Goal: Transaction & Acquisition: Purchase product/service

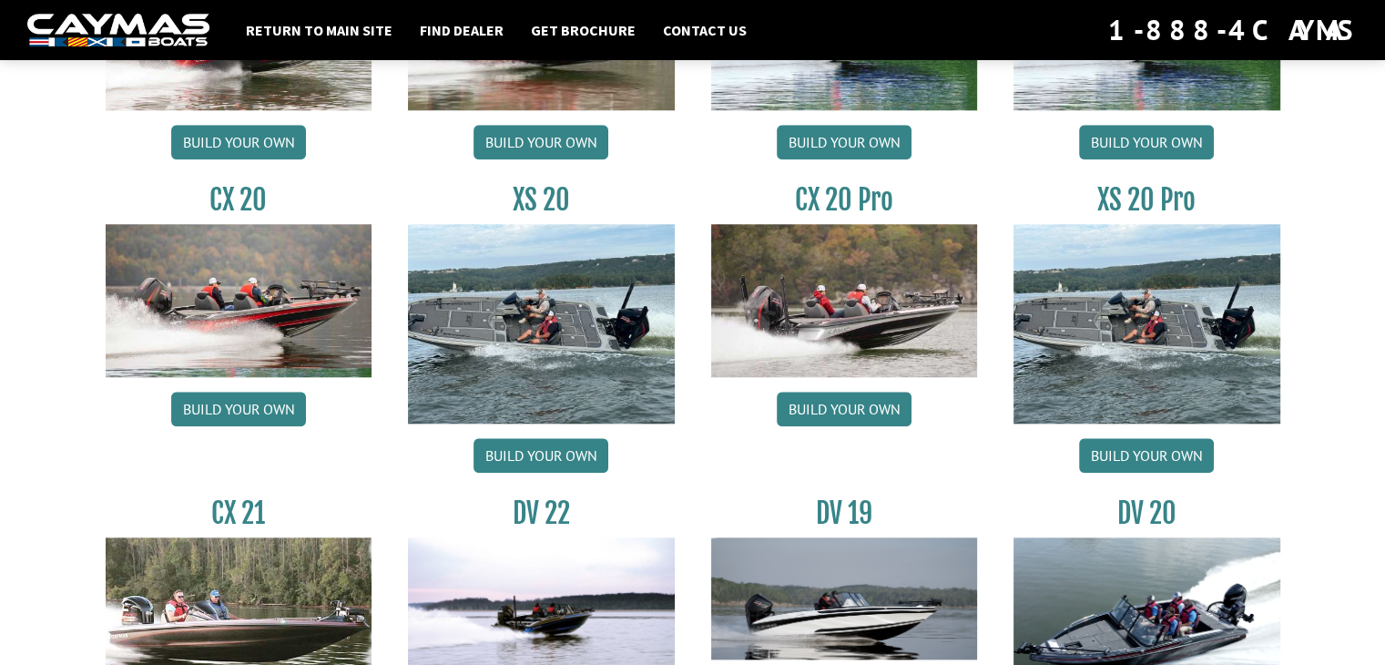
scroll to position [1730, 0]
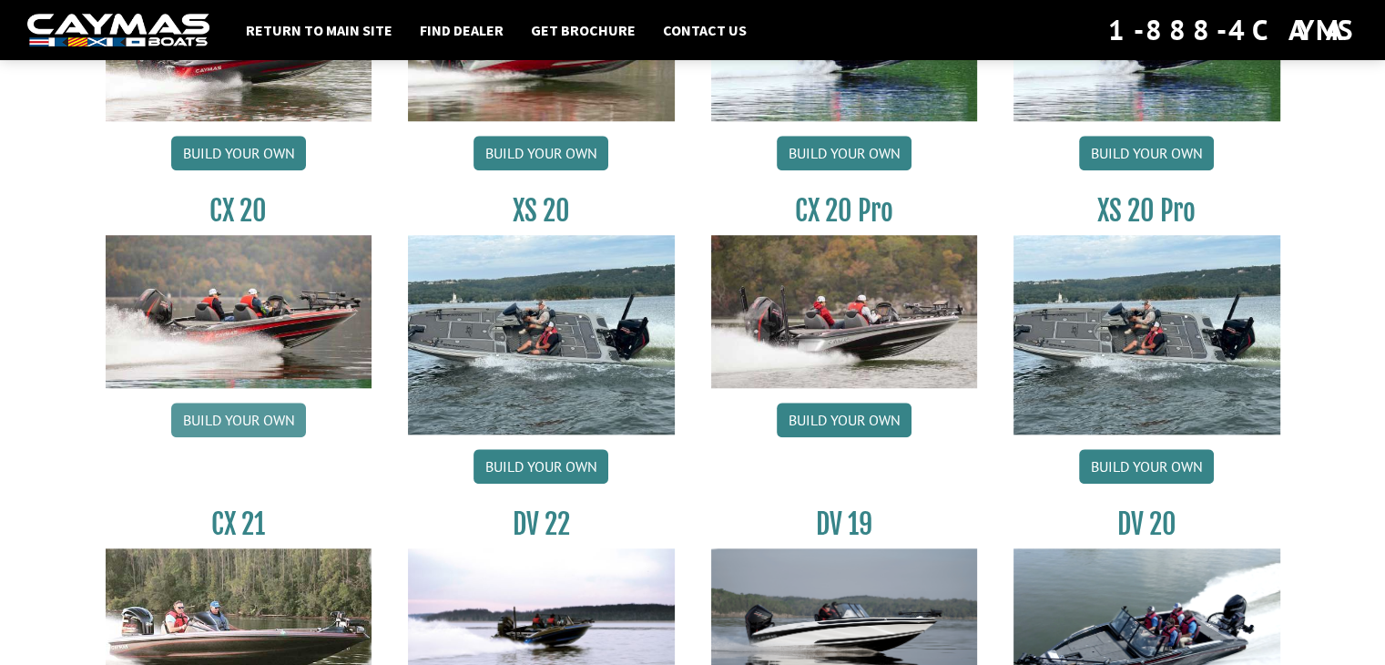
click at [233, 415] on link "Build your own" at bounding box center [238, 419] width 135 height 35
click at [840, 423] on link "Build your own" at bounding box center [843, 419] width 135 height 35
click at [850, 417] on link "Build your own" at bounding box center [843, 419] width 135 height 35
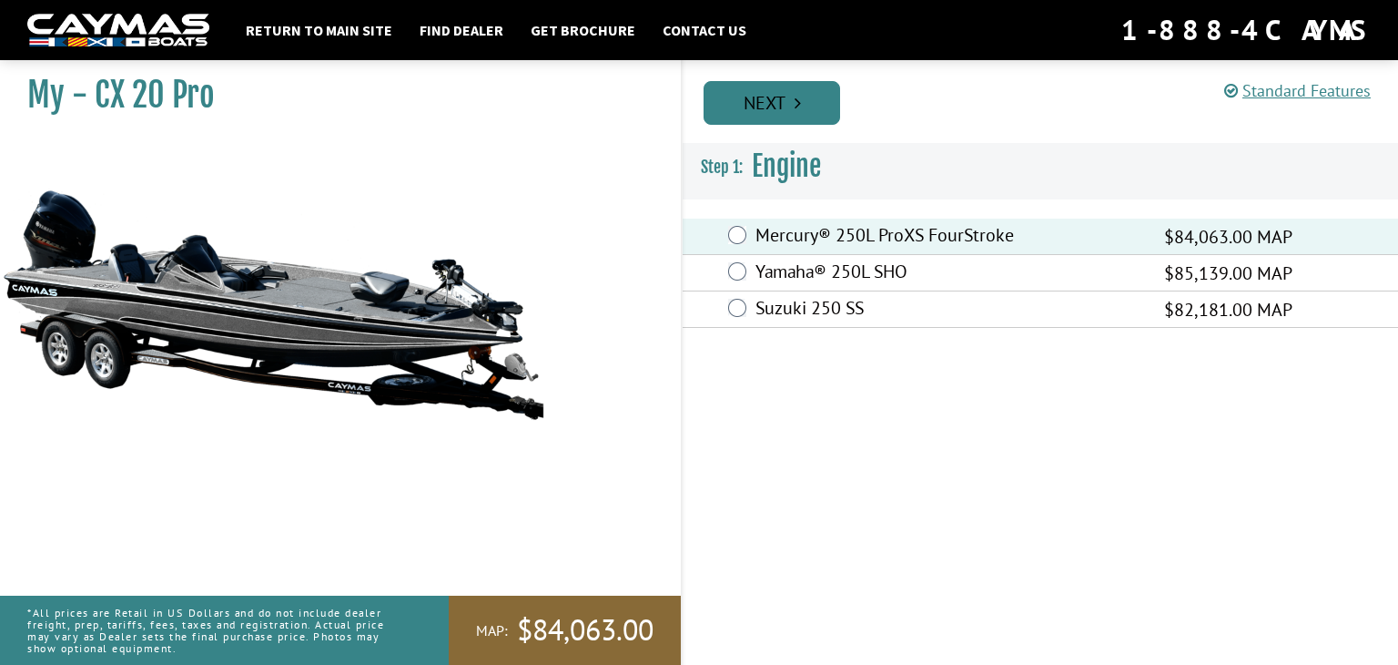
click at [773, 112] on link "Next" at bounding box center [772, 103] width 137 height 44
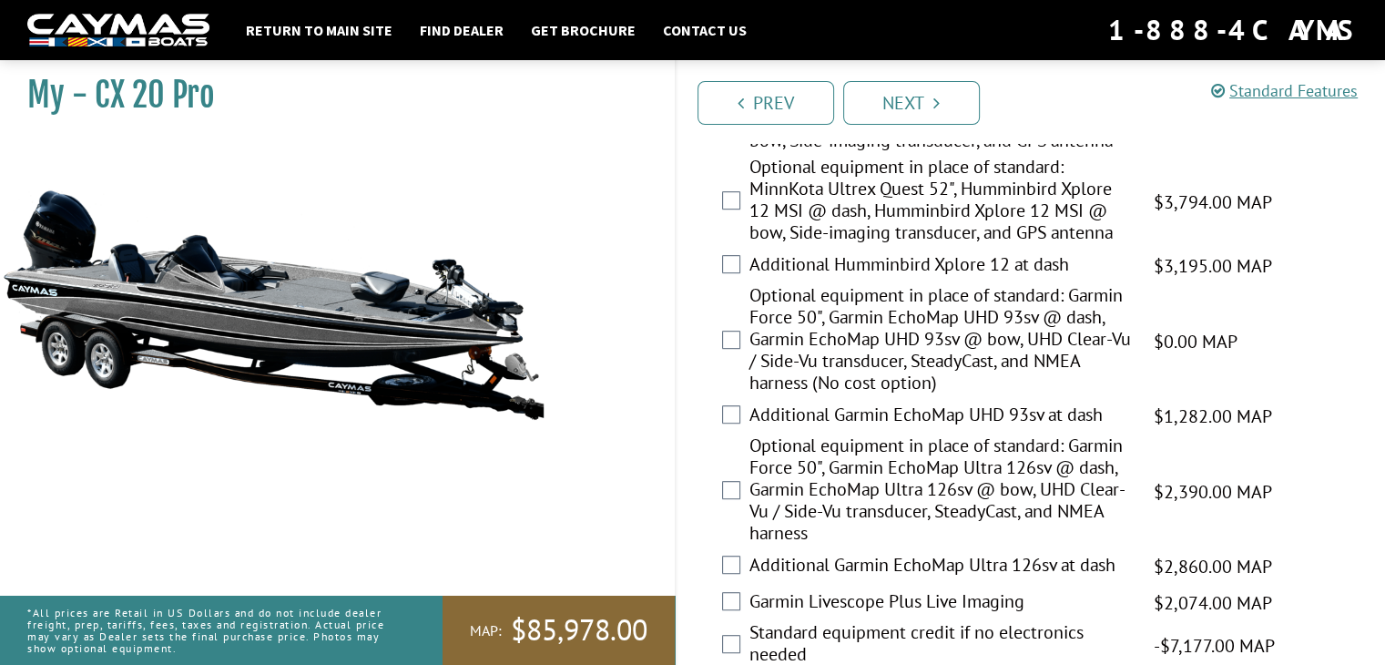
scroll to position [1092, 0]
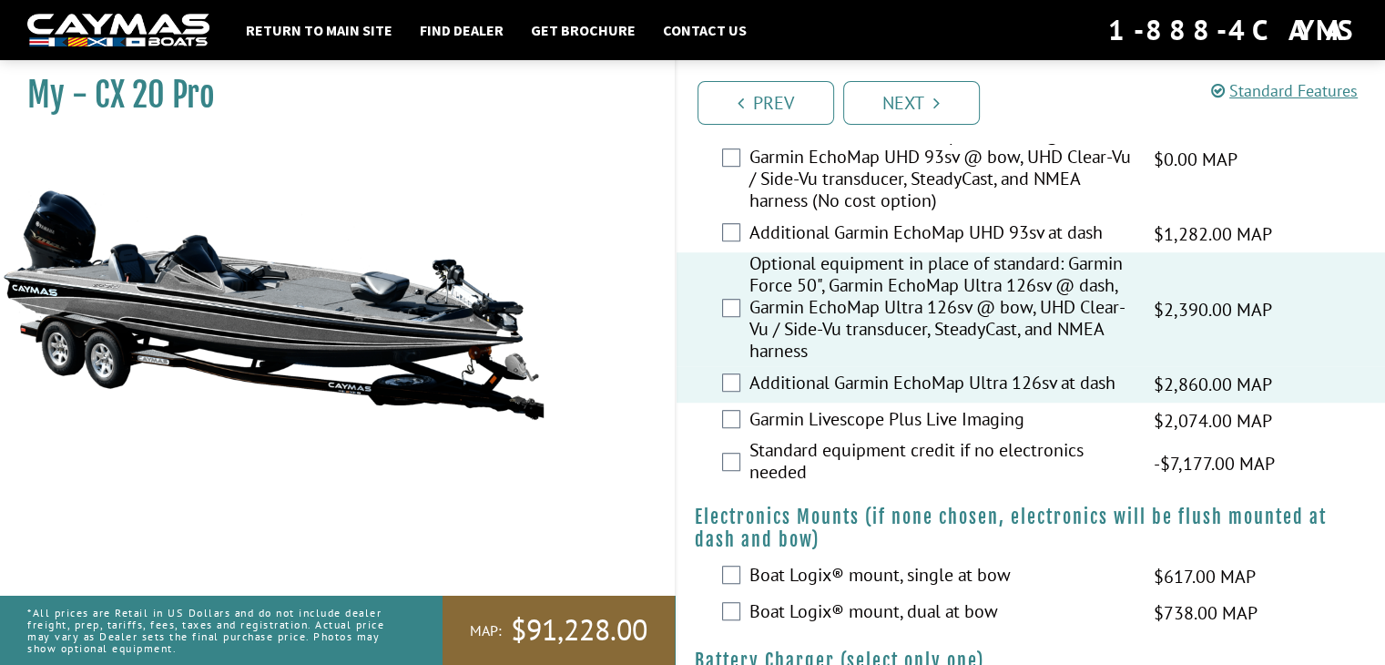
click at [817, 421] on label "Garmin Livescope Plus Live Imaging" at bounding box center [939, 421] width 381 height 26
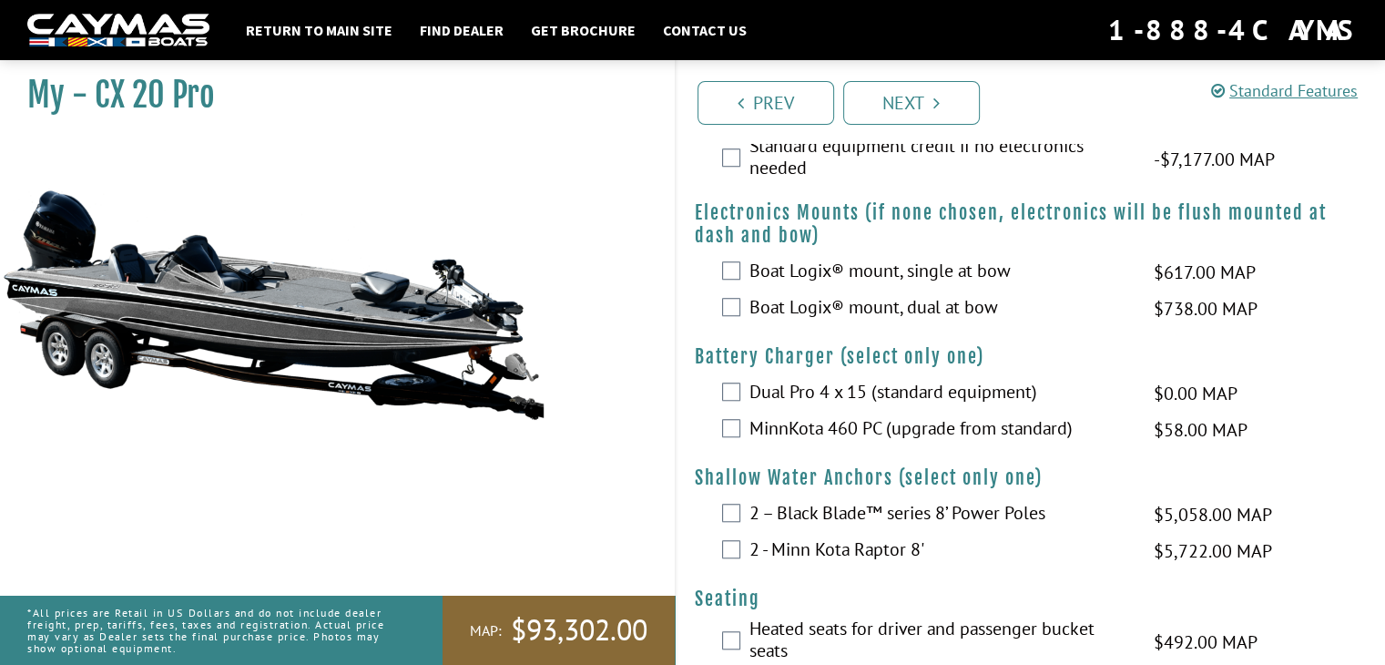
scroll to position [1365, 0]
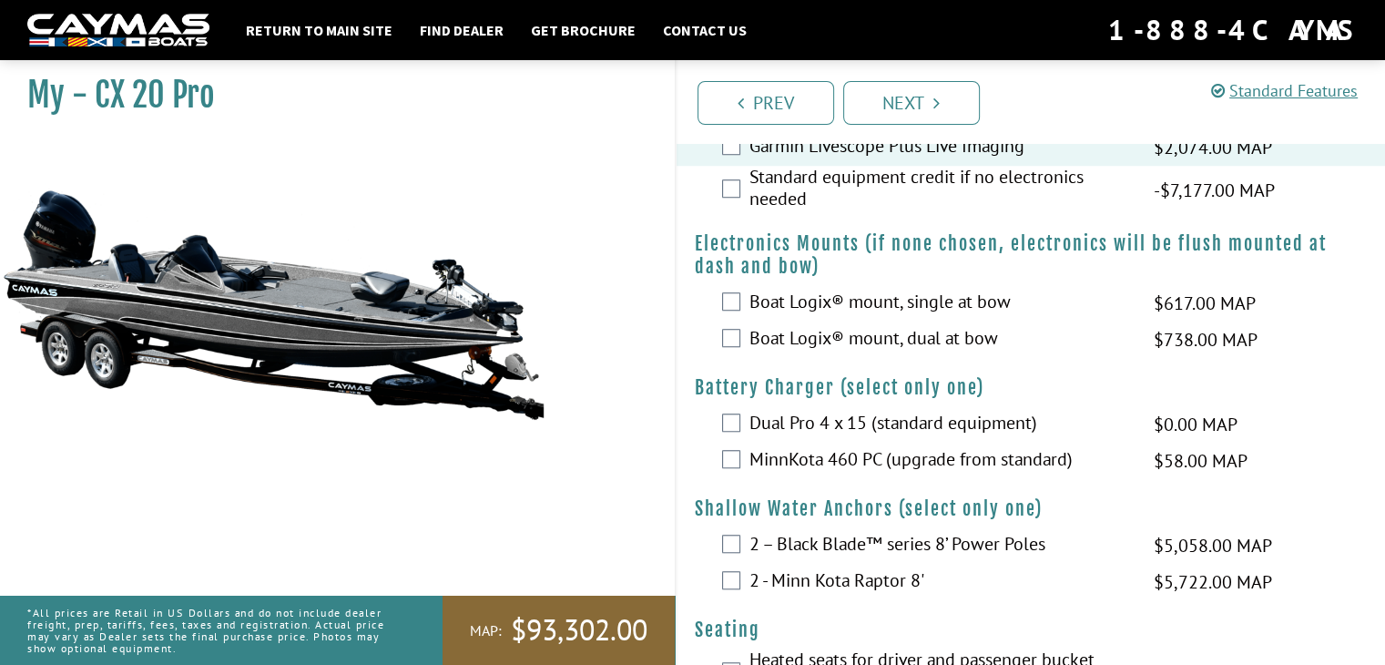
click at [739, 335] on div "Boat Logix® mount, dual at bow $738.00 MAP $872.00 MSRP" at bounding box center [1030, 339] width 709 height 36
click at [739, 544] on div "2 – Black Blade™ series 8’ Power Poles $5,058.00 MAP $5,972.00 MSRP" at bounding box center [1030, 545] width 709 height 36
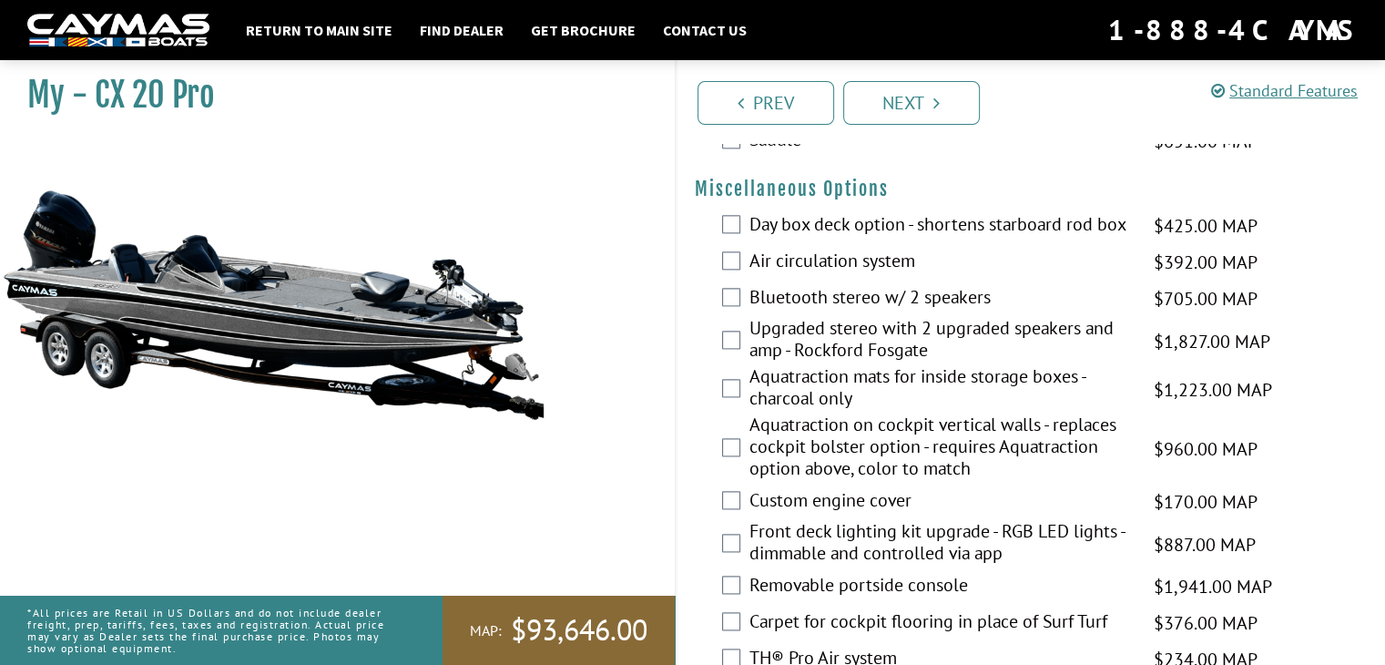
scroll to position [2367, 0]
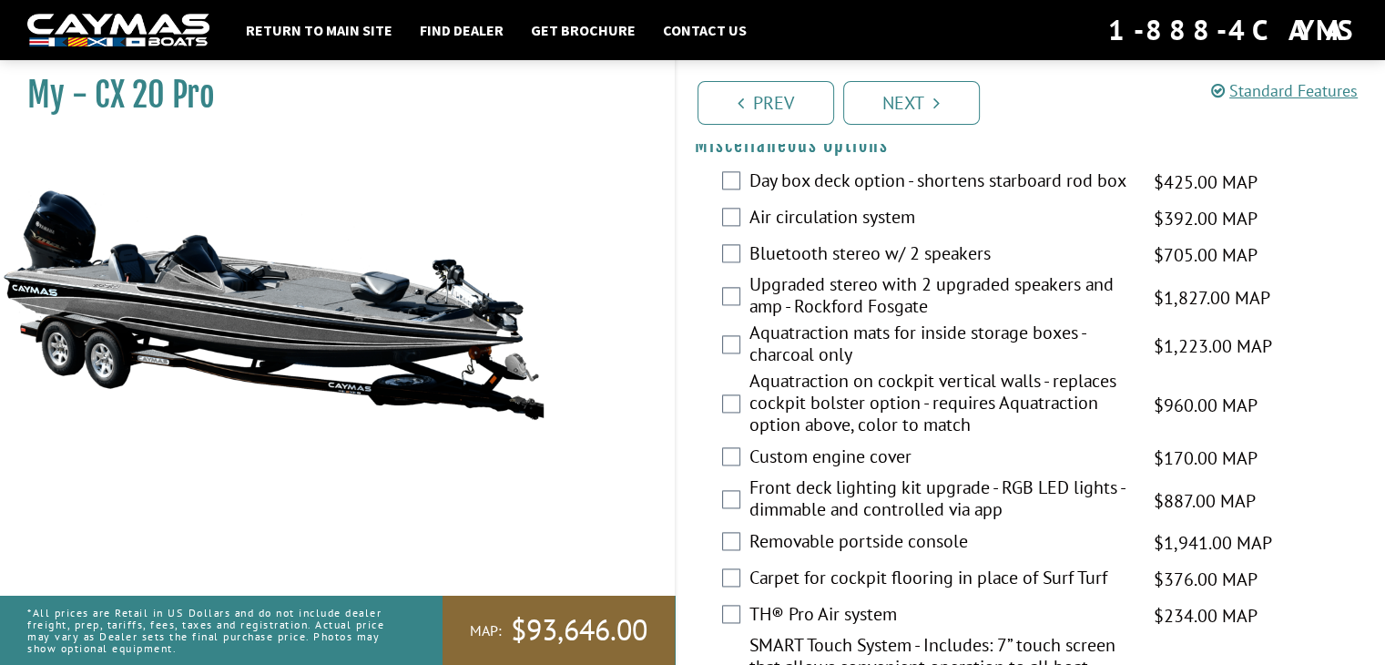
click at [739, 210] on div "Air circulation system $392.00 MAP $463.00 MSRP" at bounding box center [1030, 218] width 709 height 36
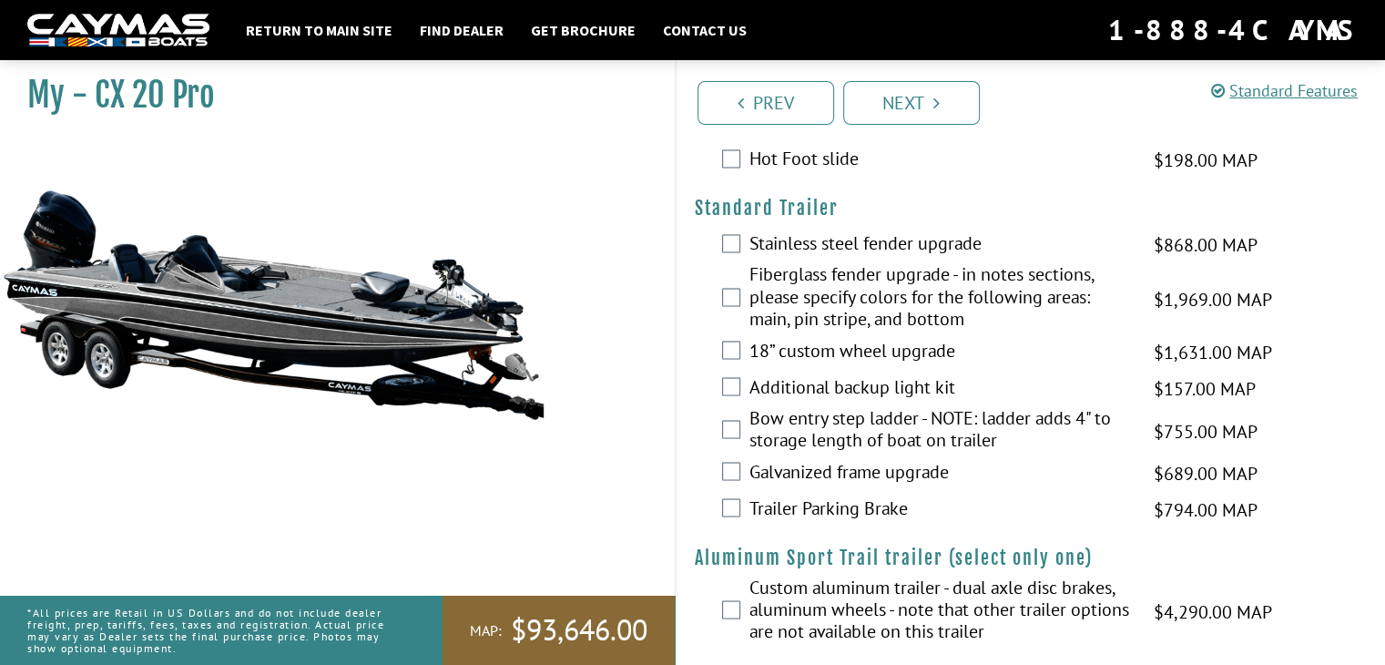
scroll to position [3186, 0]
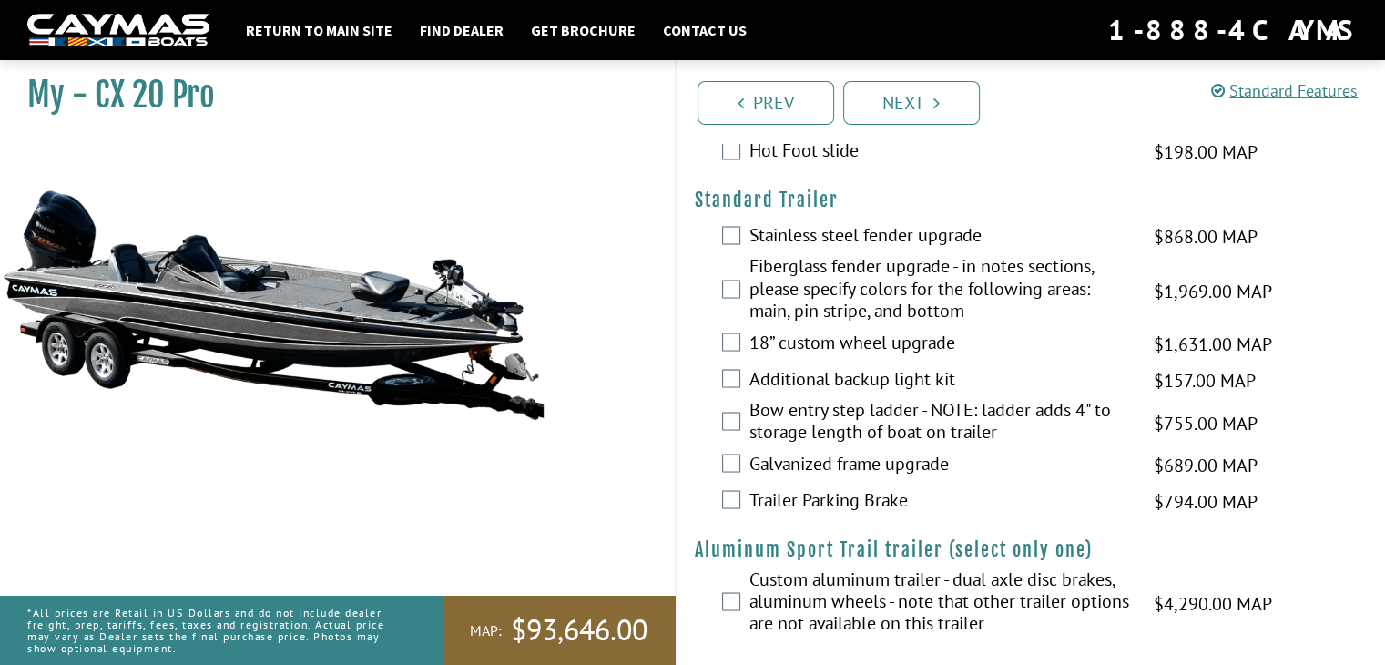
click at [788, 343] on label "18” custom wheel upgrade" at bounding box center [939, 343] width 381 height 26
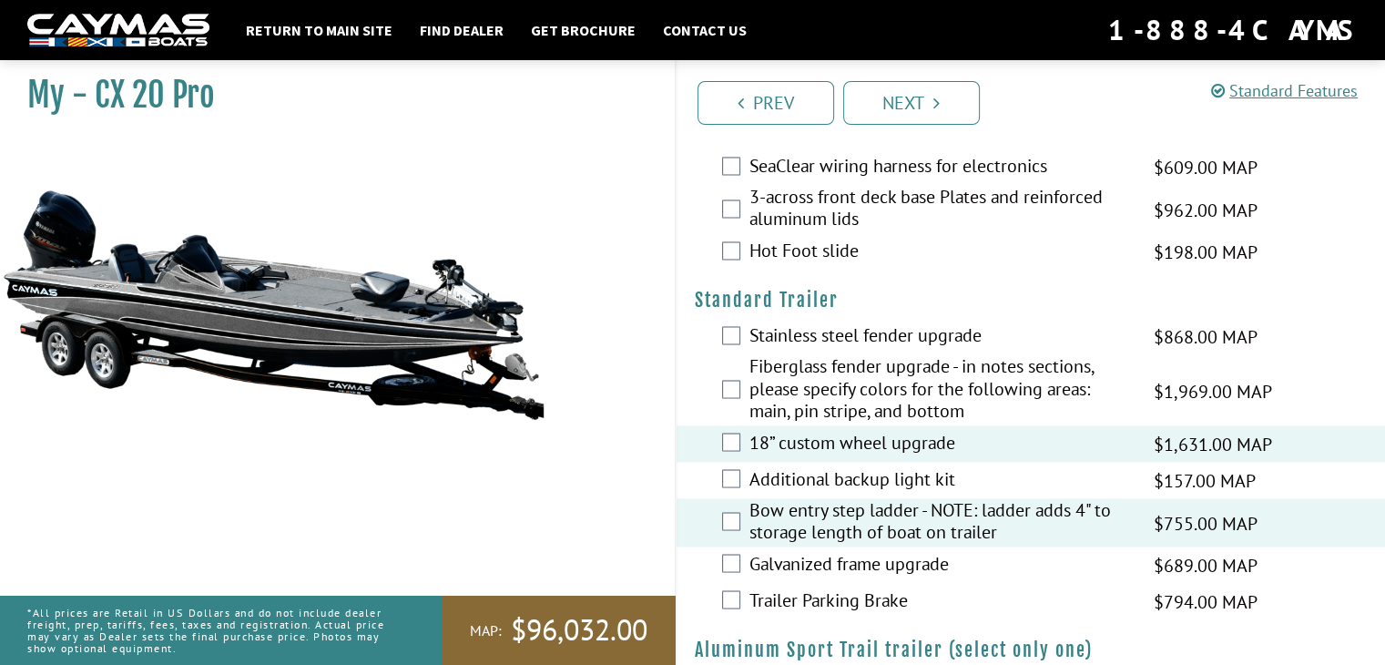
scroll to position [3192, 0]
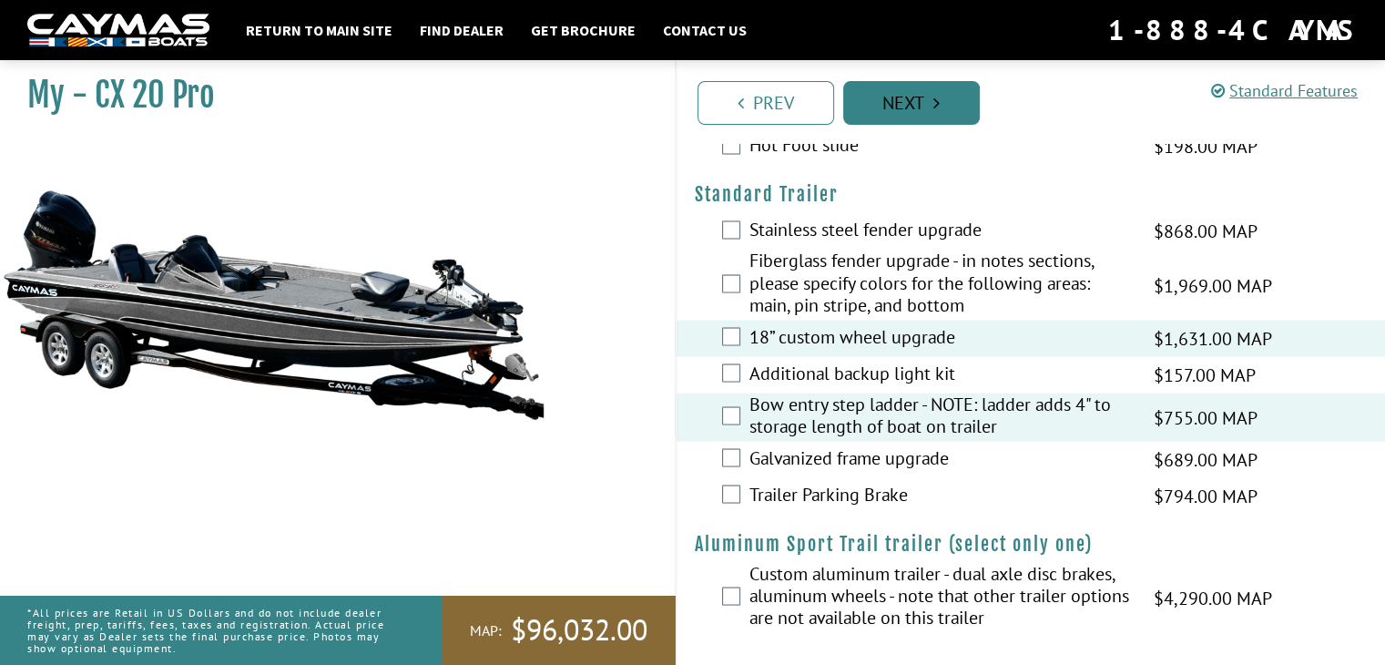
click at [958, 100] on link "Next" at bounding box center [911, 103] width 137 height 44
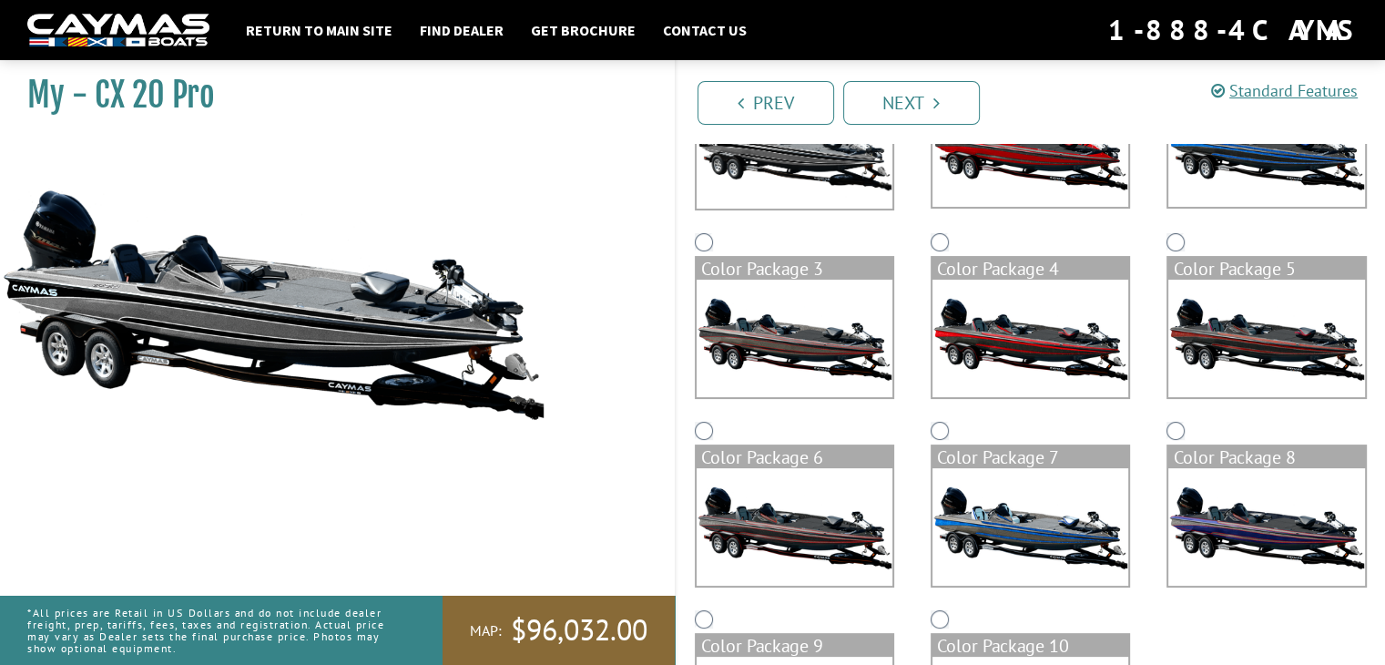
scroll to position [0, 0]
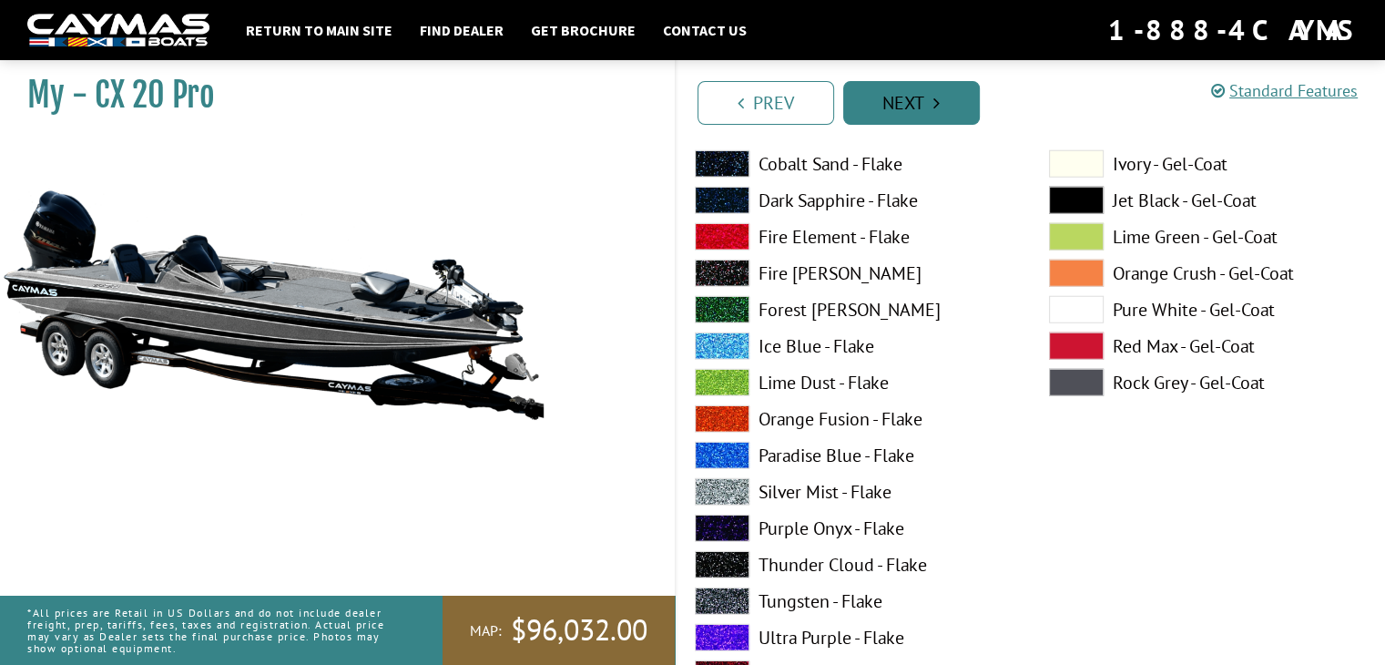
click at [924, 111] on link "Next" at bounding box center [911, 103] width 137 height 44
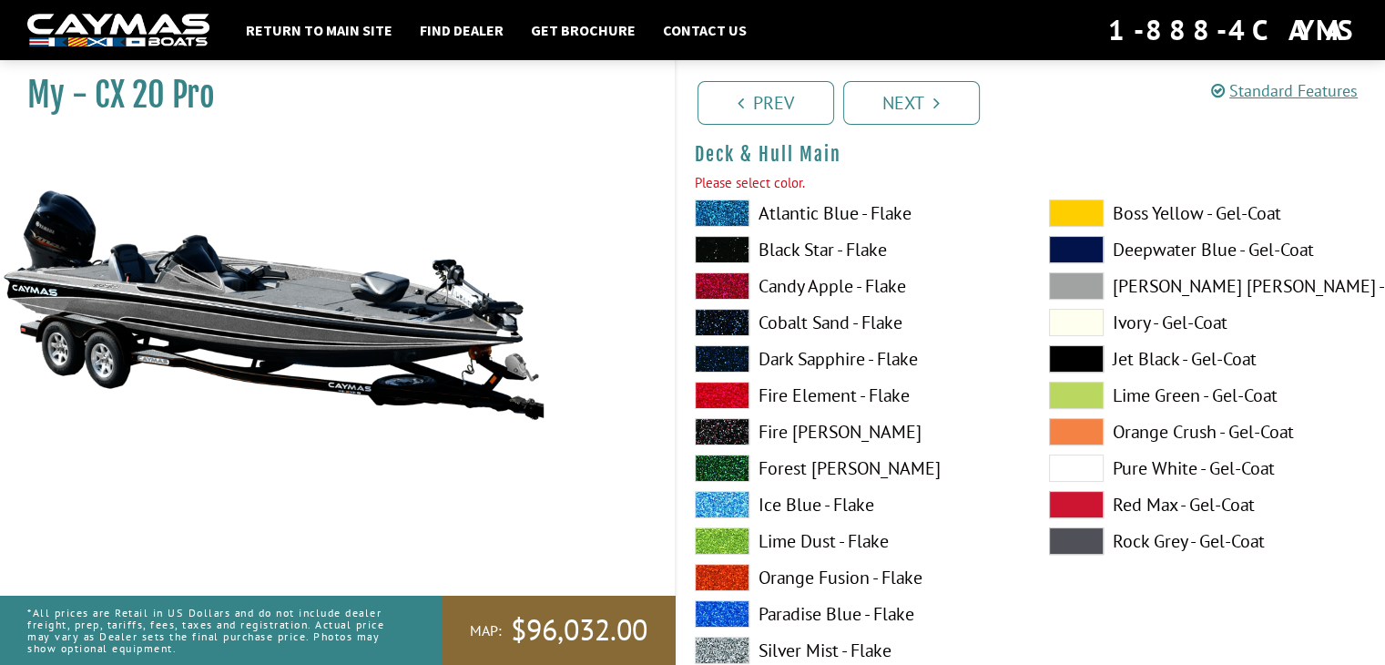
scroll to position [188, 0]
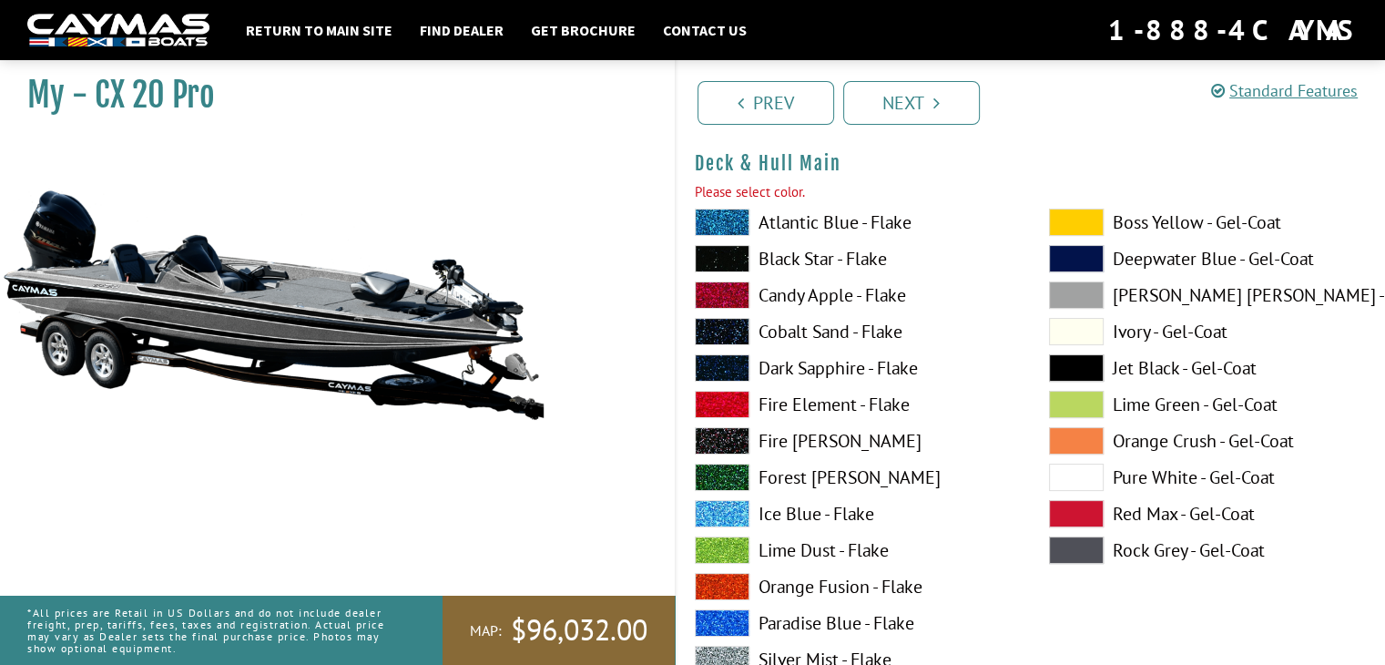
click at [734, 220] on span at bounding box center [722, 221] width 55 height 27
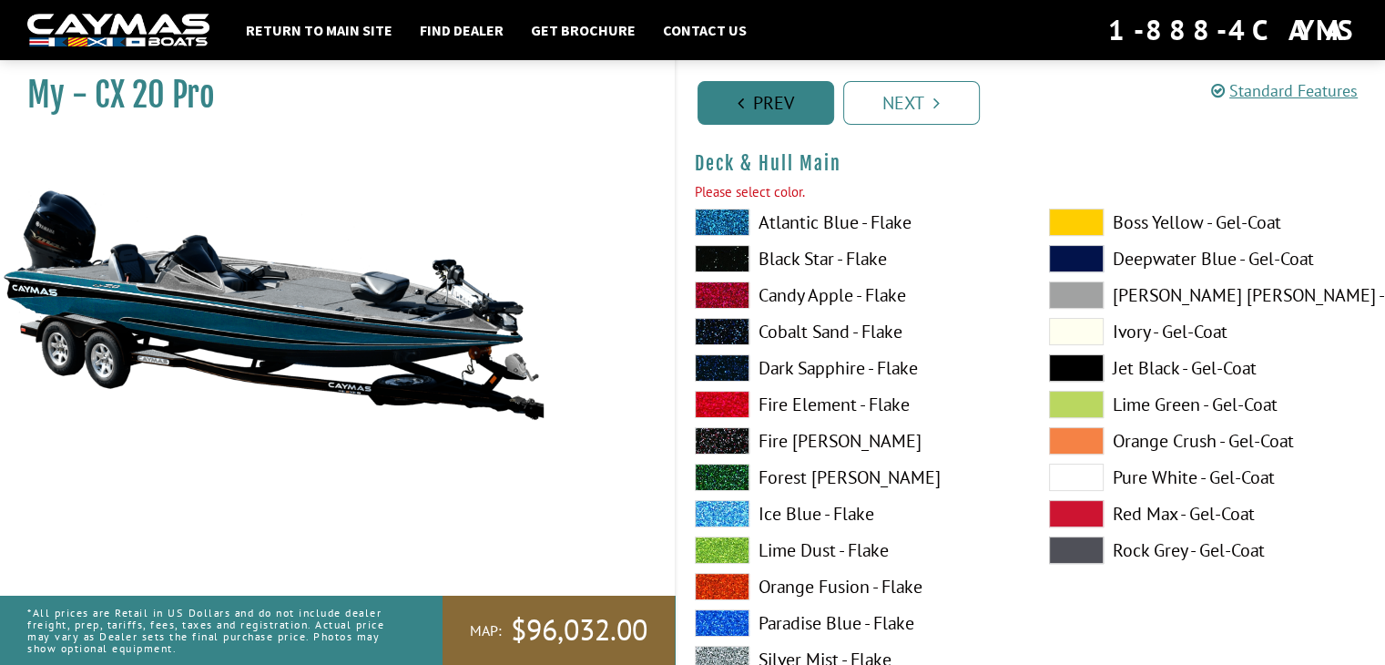
click at [761, 115] on link "Prev" at bounding box center [765, 103] width 137 height 44
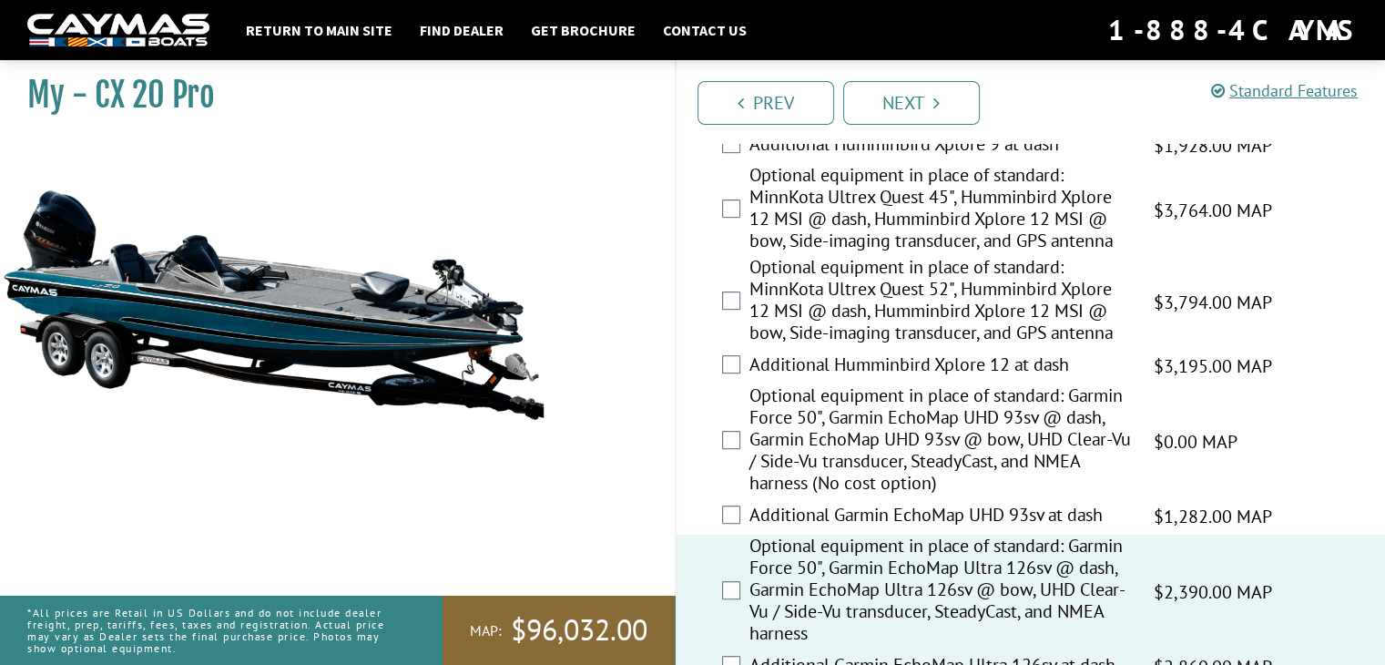
scroll to position [1912, 0]
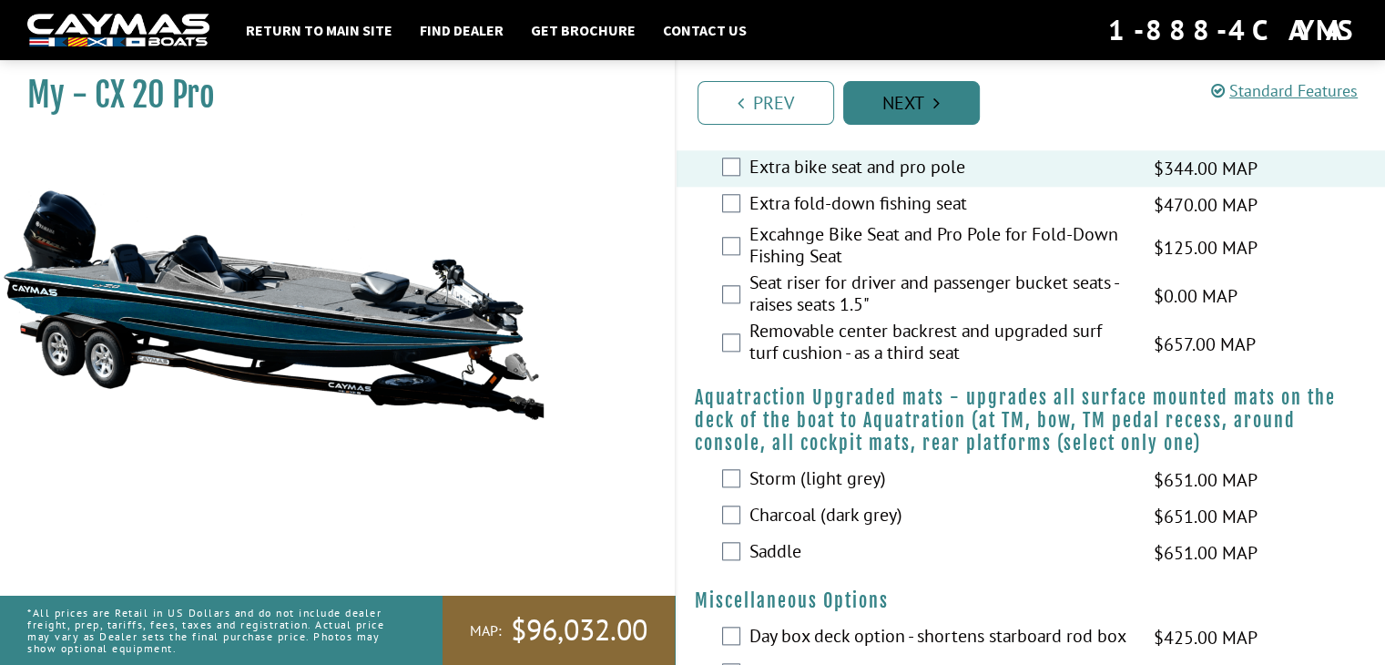
click at [922, 103] on link "Next" at bounding box center [911, 103] width 137 height 44
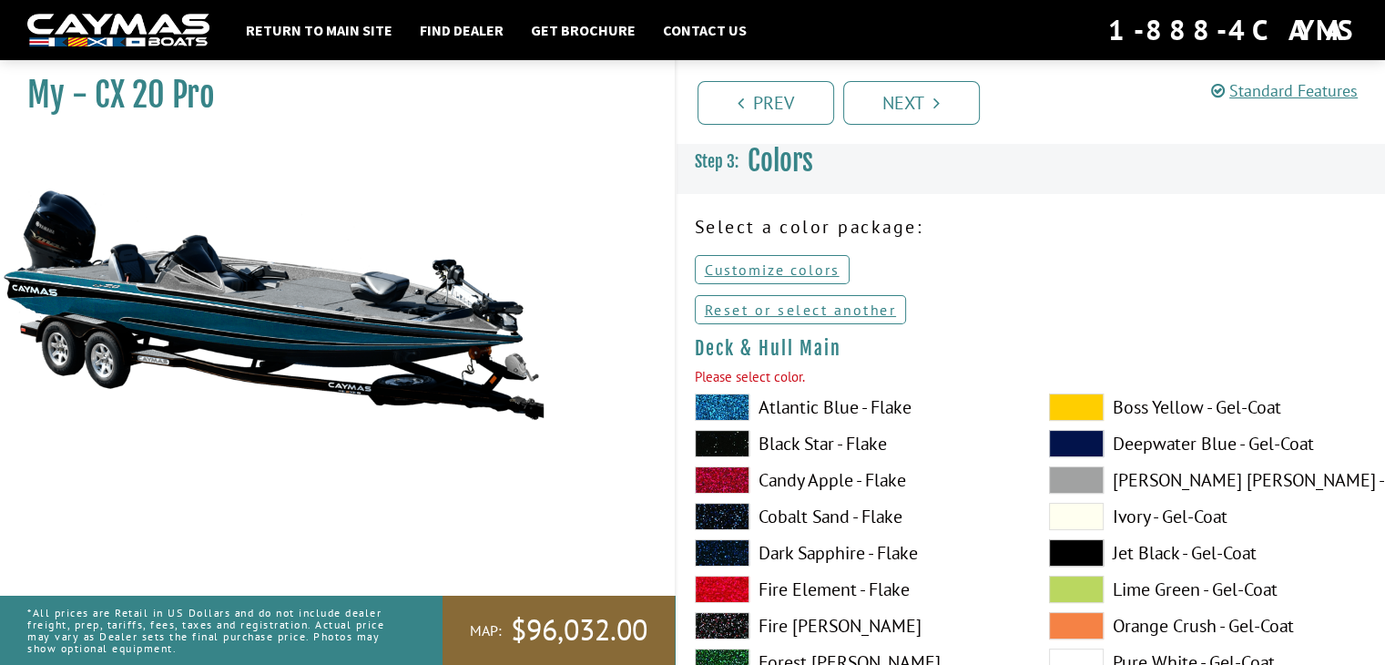
scroll to position [0, 0]
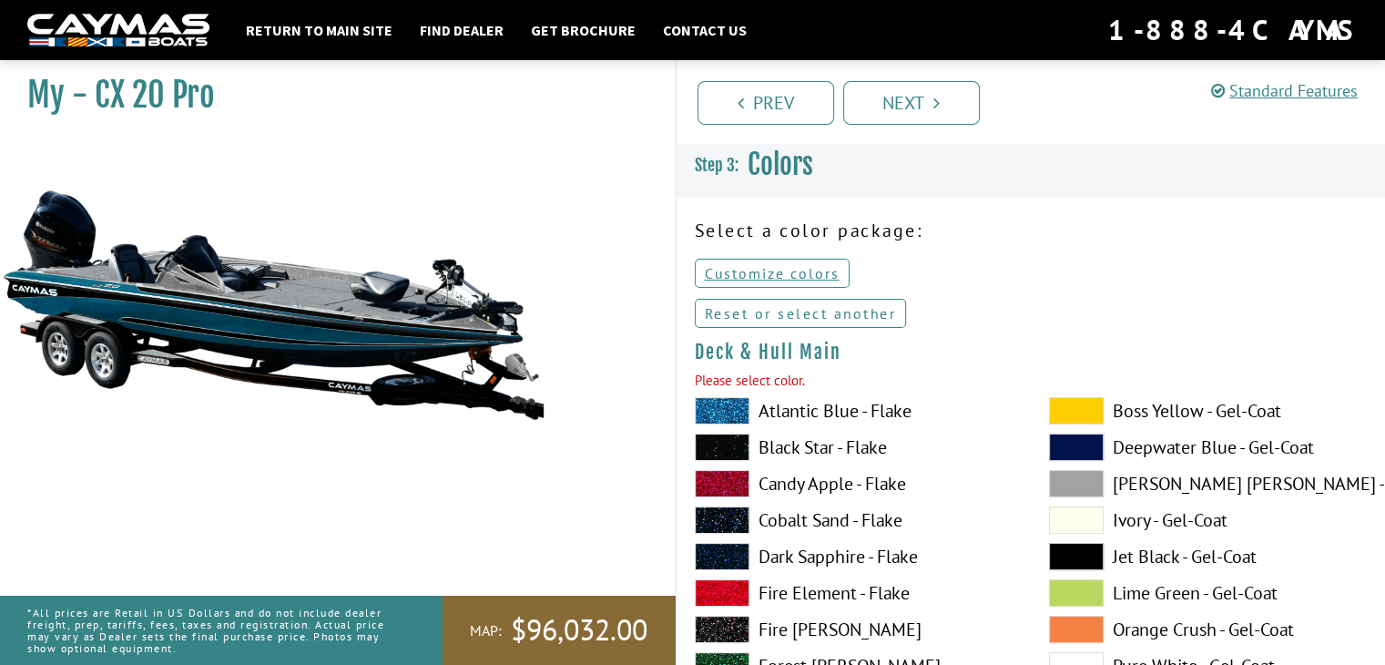
click at [829, 313] on link "Reset or select another" at bounding box center [801, 313] width 212 height 29
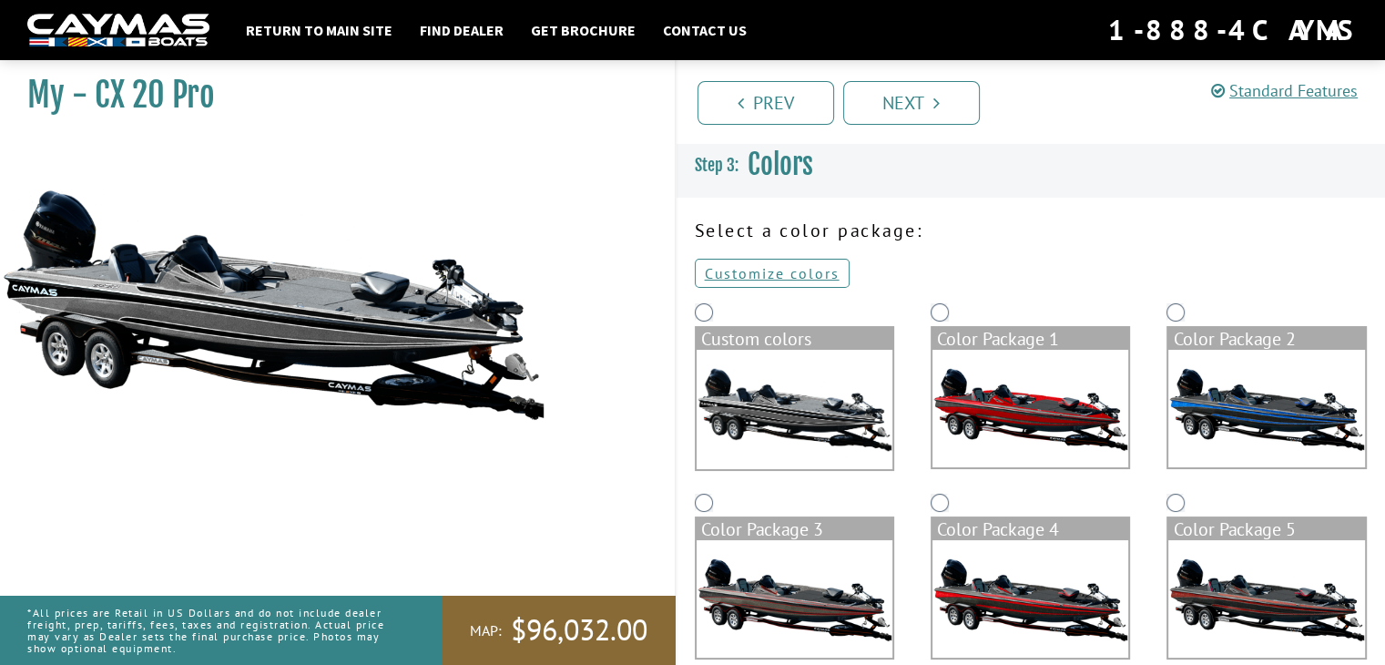
click at [949, 317] on div "Color Package 1" at bounding box center [1030, 394] width 236 height 190
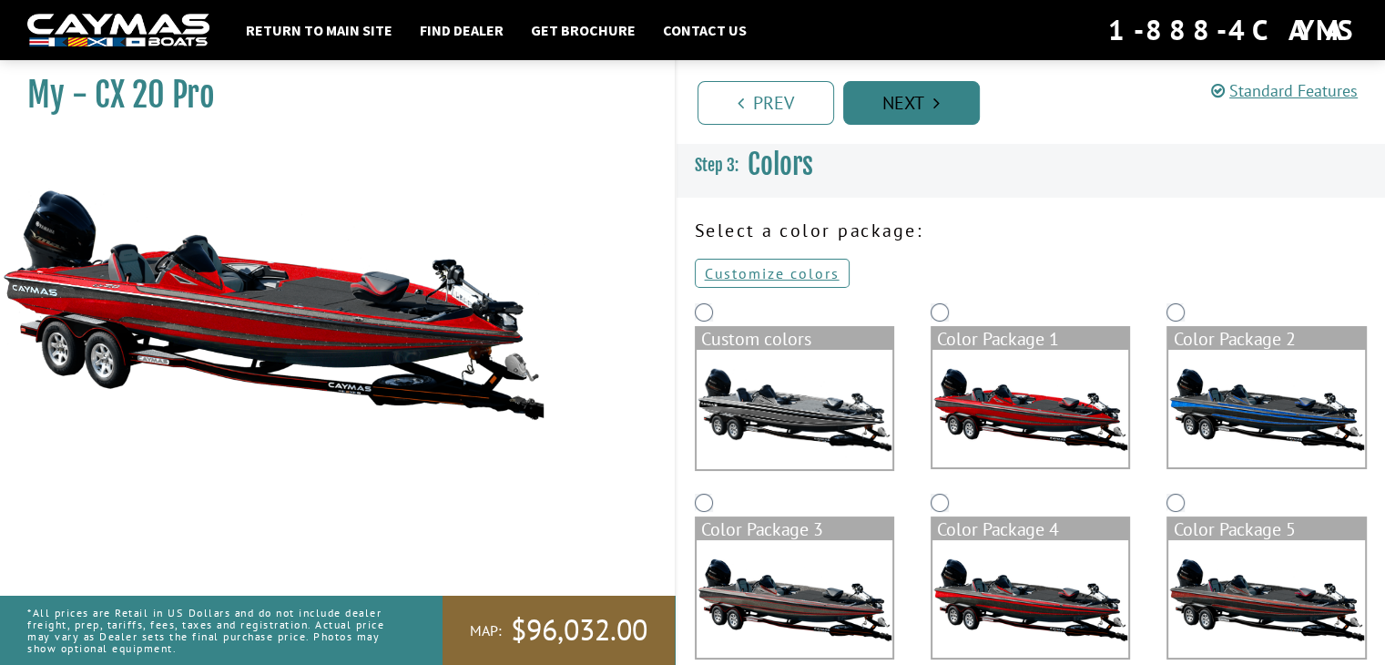
click at [932, 112] on link "Next" at bounding box center [911, 103] width 137 height 44
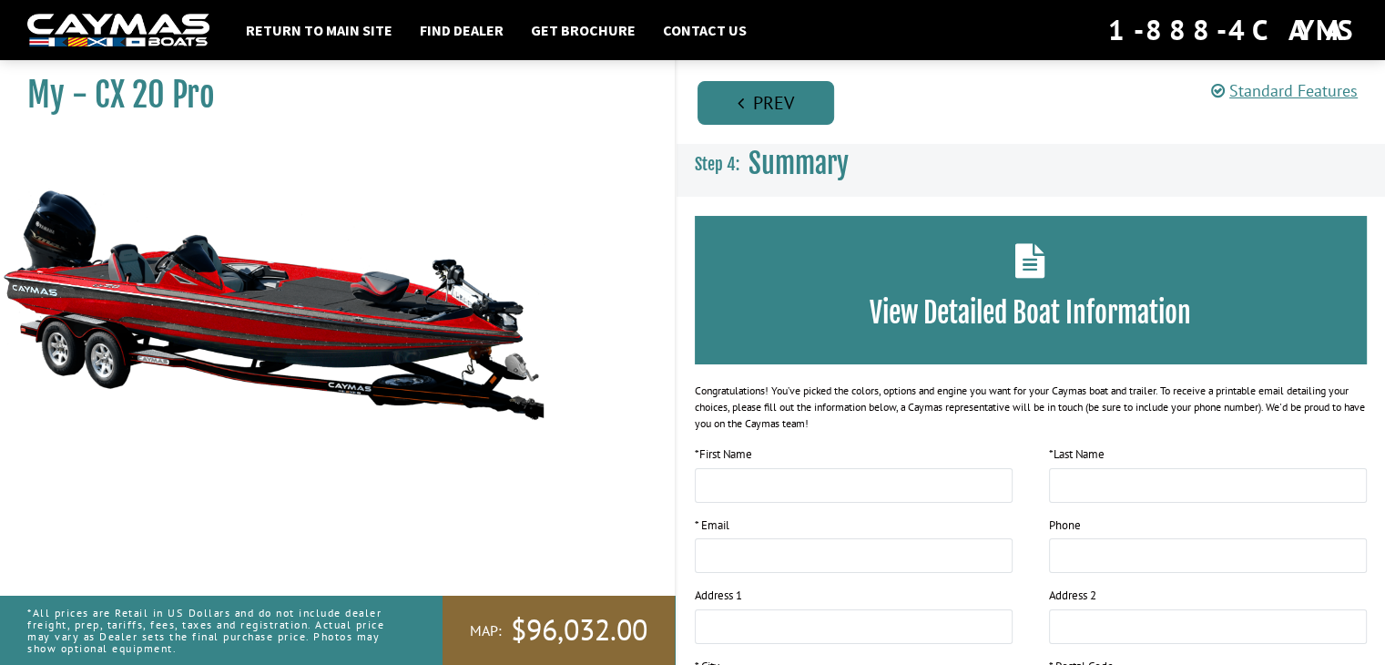
click at [815, 109] on link "Prev" at bounding box center [765, 103] width 137 height 44
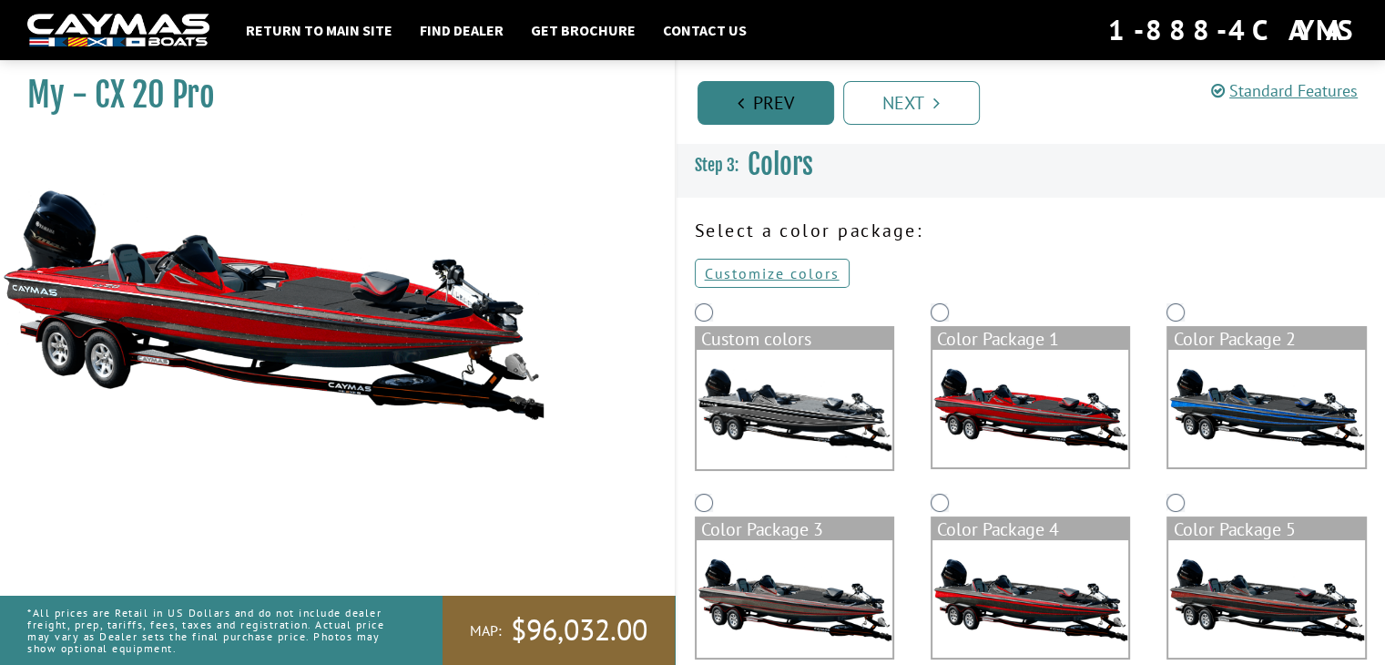
click at [797, 108] on link "Prev" at bounding box center [765, 103] width 137 height 44
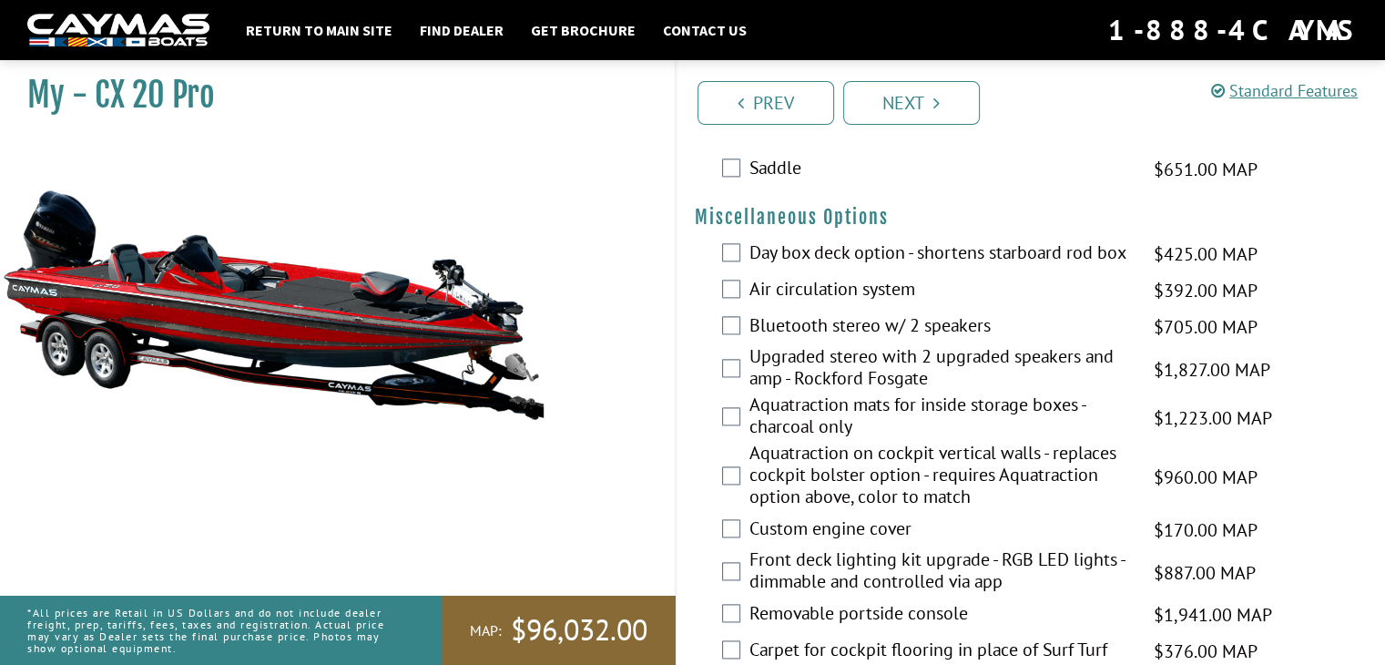
scroll to position [3010, 0]
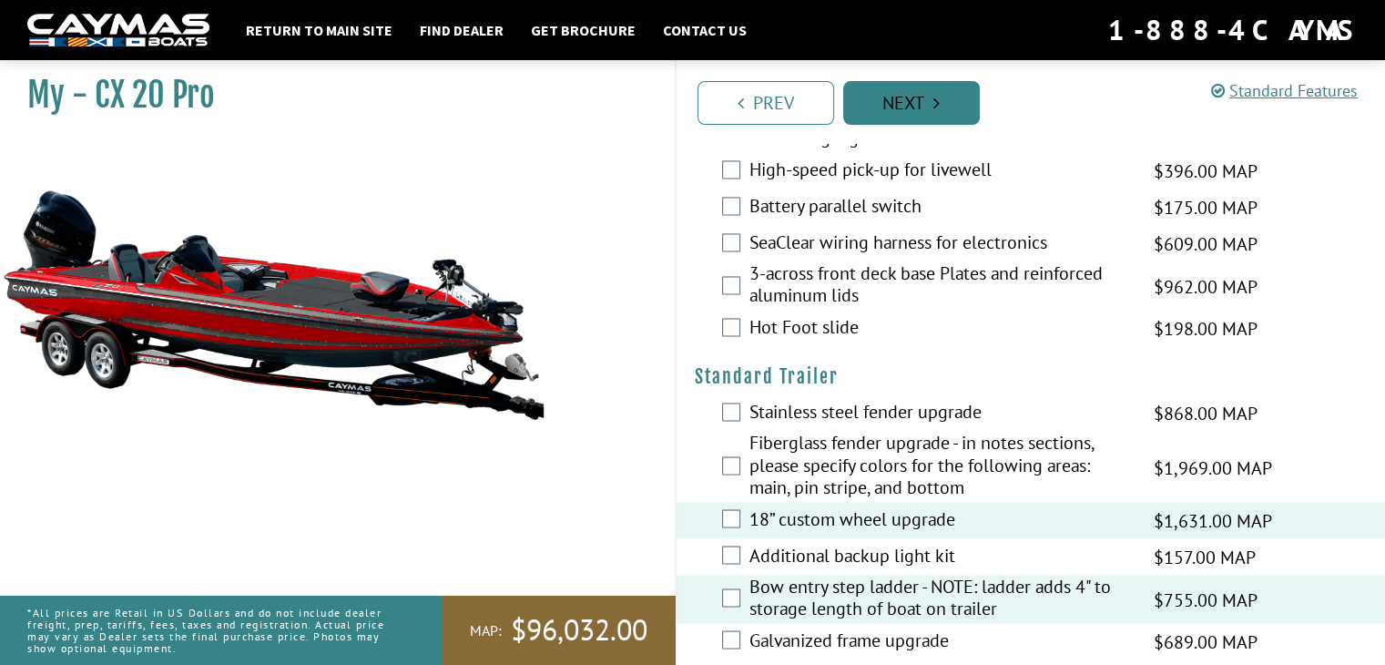
click at [954, 107] on link "Next" at bounding box center [911, 103] width 137 height 44
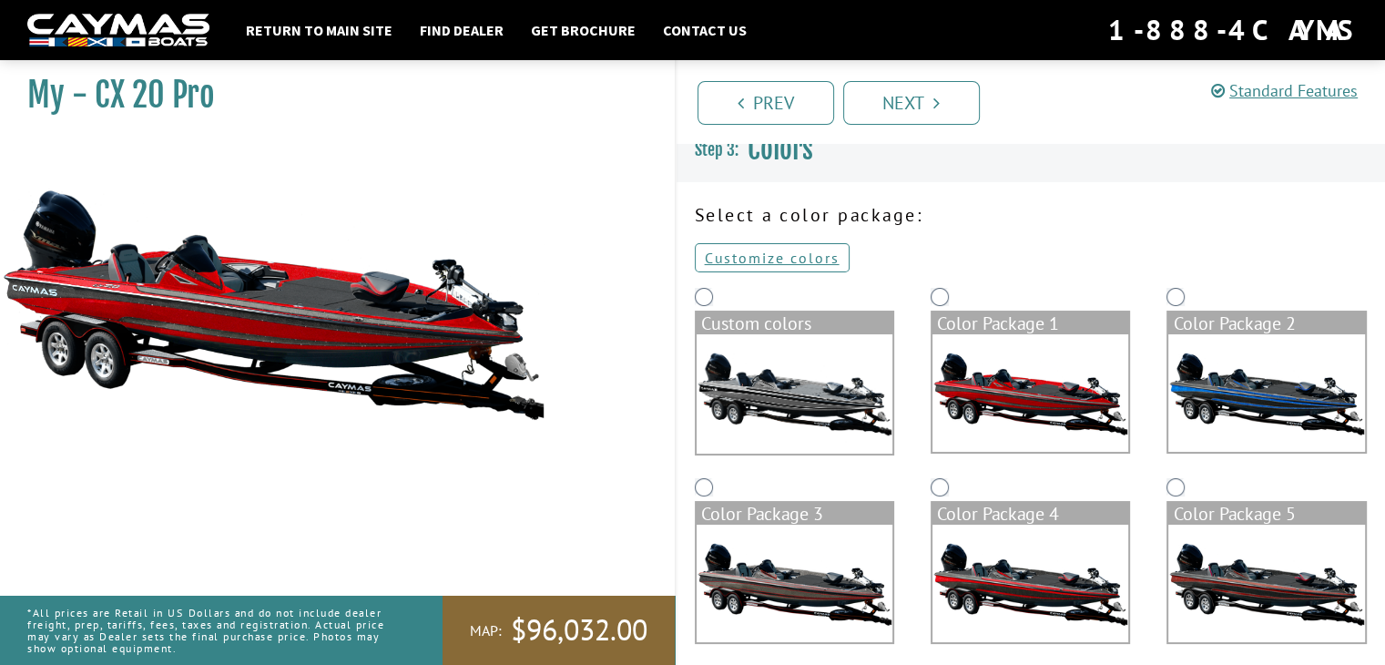
scroll to position [0, 0]
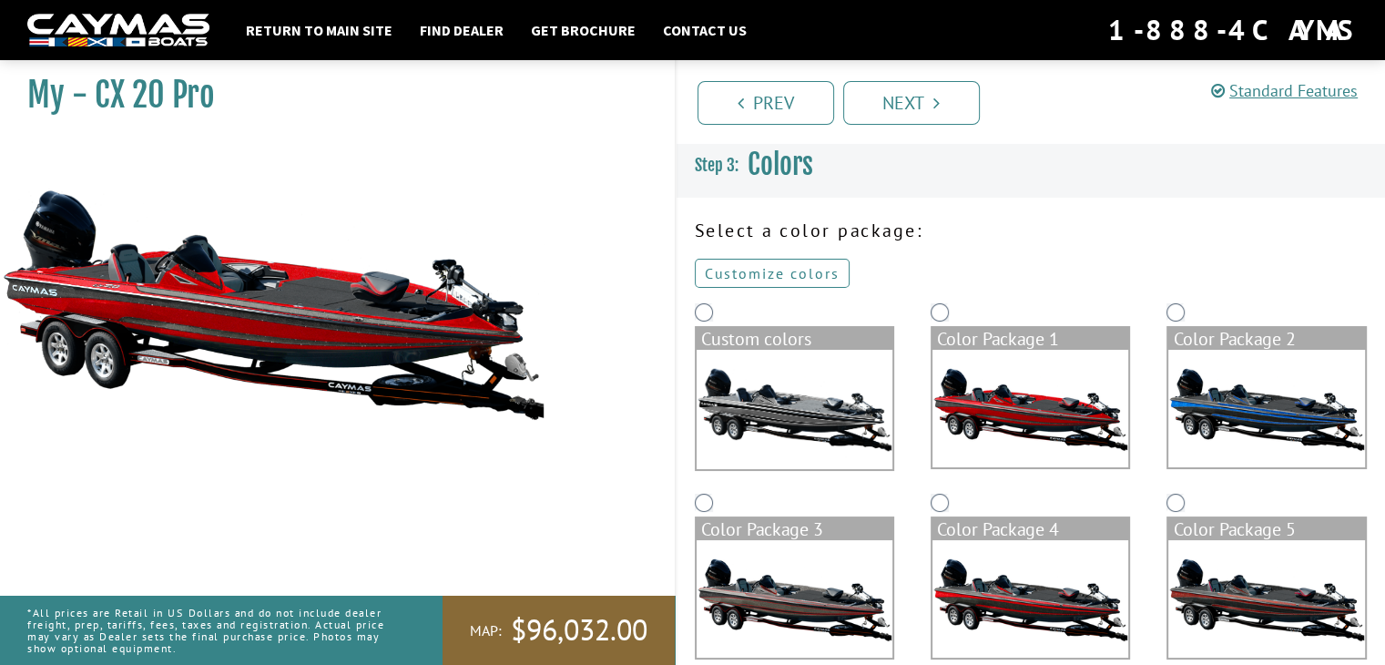
click at [827, 278] on link "Customize colors" at bounding box center [772, 273] width 155 height 29
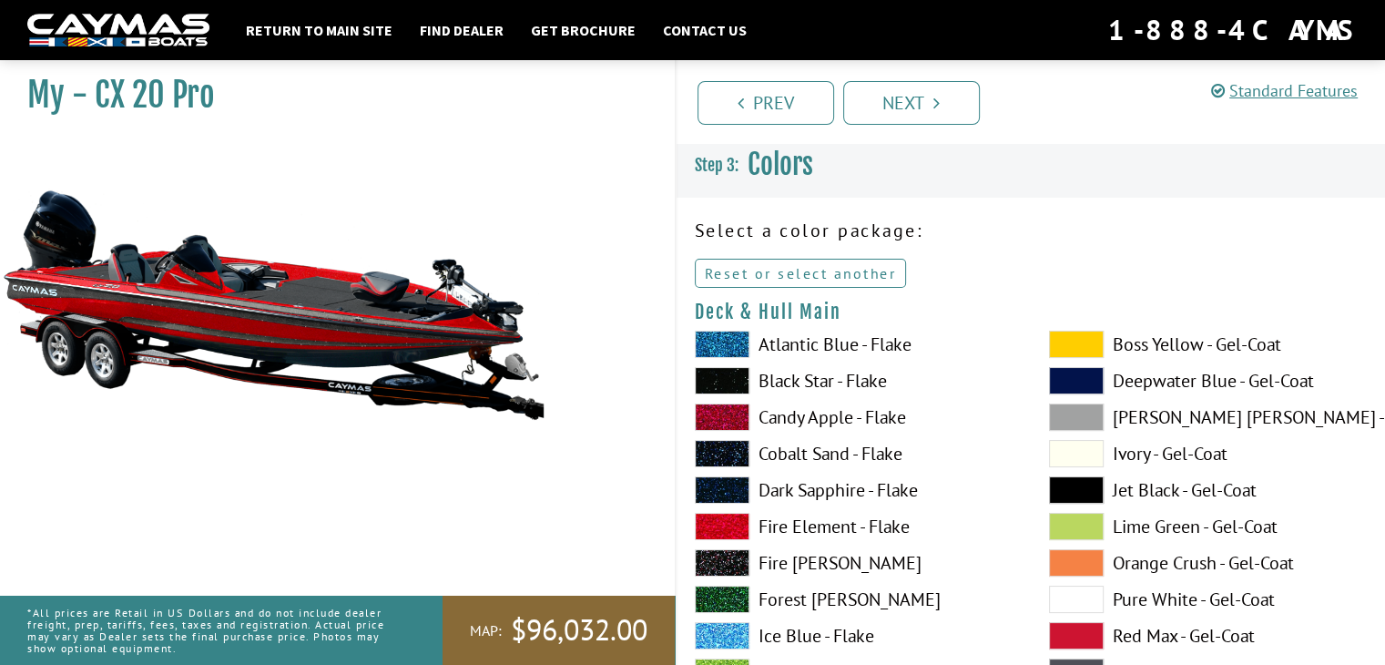
click at [815, 273] on link "Reset or select another" at bounding box center [801, 273] width 212 height 29
